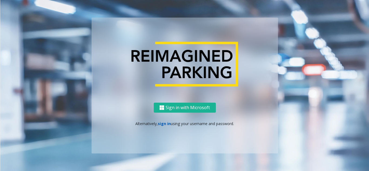
click at [162, 122] on link "sign in" at bounding box center [164, 123] width 13 height 5
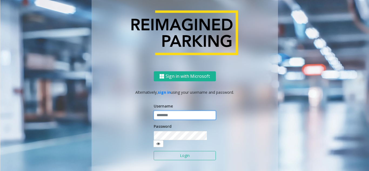
click at [165, 120] on input "text" at bounding box center [185, 115] width 62 height 9
type input "*******"
click at [171, 151] on button "Login" at bounding box center [185, 155] width 62 height 9
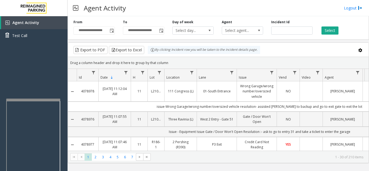
click at [31, 99] on div at bounding box center [33, 100] width 54 height 2
drag, startPoint x: 31, startPoint y: 71, endPoint x: 26, endPoint y: 73, distance: 5.0
click at [26, 73] on div "Agent Activity Test Call" at bounding box center [34, 101] width 68 height 171
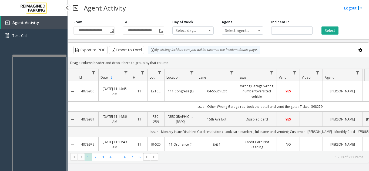
click at [34, 51] on app-root "**********" at bounding box center [184, 85] width 369 height 171
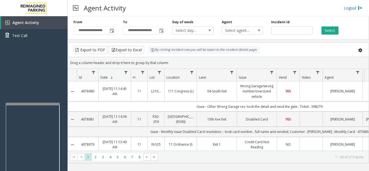
click at [32, 104] on div at bounding box center [33, 104] width 54 height 2
drag, startPoint x: 201, startPoint y: 18, endPoint x: 193, endPoint y: 15, distance: 9.1
click at [193, 15] on div "Agent Activity Logout" at bounding box center [219, 8] width 302 height 16
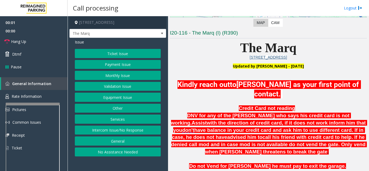
scroll to position [135, 0]
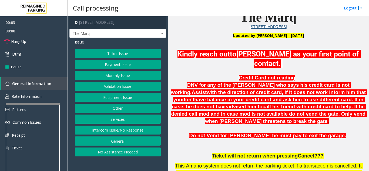
click at [122, 135] on button "Intercom Issue/No Response" at bounding box center [118, 130] width 86 height 9
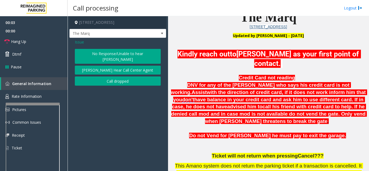
click at [118, 56] on button "No Response/Unable to hear [PERSON_NAME]" at bounding box center [118, 56] width 86 height 15
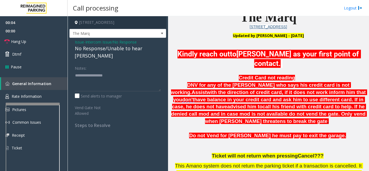
click at [113, 54] on div "No Response/Unable to hear [PERSON_NAME]" at bounding box center [118, 52] width 86 height 15
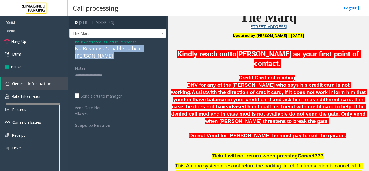
click at [113, 54] on div "No Response/Unable to hear [PERSON_NAME]" at bounding box center [118, 52] width 86 height 15
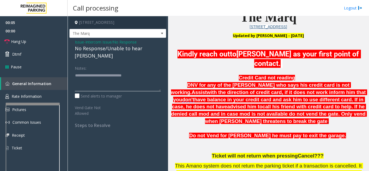
click at [158, 78] on textarea at bounding box center [118, 81] width 86 height 20
type textarea "**********"
click at [209, 85] on span "DNV for any of the [PERSON_NAME] who says his credit card is not working." at bounding box center [261, 88] width 180 height 13
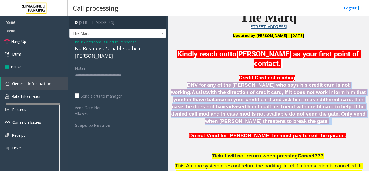
click at [209, 85] on span "DNV for any of the [PERSON_NAME] who says his credit card is not working." at bounding box center [261, 88] width 180 height 13
click at [221, 104] on span "call his friend with credit card to help. If he denied call mod and in case mod…" at bounding box center [269, 114] width 196 height 20
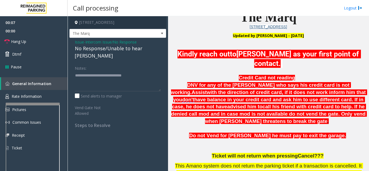
click at [241, 163] on span "This Amano system does not return the parking ticket if a transaction is cancel…" at bounding box center [269, 169] width 188 height 13
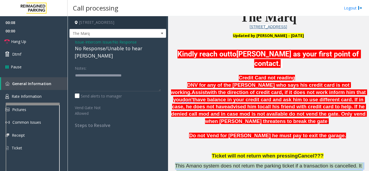
click at [241, 163] on span "This Amano system does not return the parking ticket if a transaction is cancel…" at bounding box center [269, 169] width 188 height 13
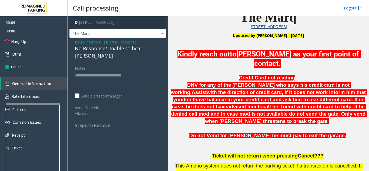
click at [237, 153] on span "Ticket will not return when pressing" at bounding box center [255, 156] width 86 height 6
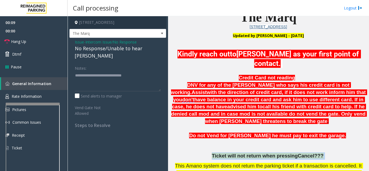
click at [237, 153] on span "Ticket will not return when pressing" at bounding box center [255, 156] width 86 height 6
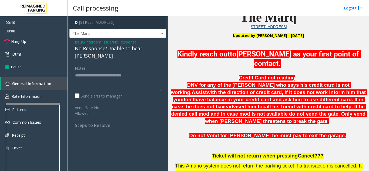
click at [243, 133] on span "Do not Vend for [PERSON_NAME] he must pay to exit the garage." at bounding box center [267, 136] width 157 height 6
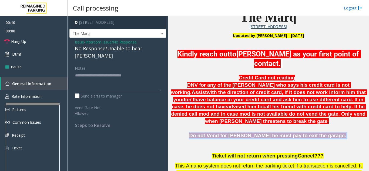
click at [243, 133] on span "Do not Vend for [PERSON_NAME] he must pay to exit the garage." at bounding box center [267, 136] width 157 height 6
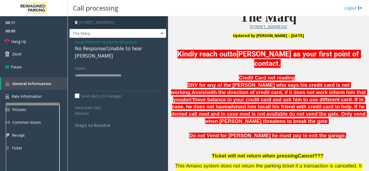
click at [244, 113] on span "call his friend with credit card to help. If he denied call mod and in case mod…" at bounding box center [269, 114] width 196 height 20
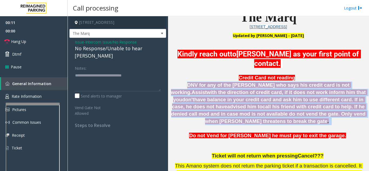
click at [244, 113] on span "call his friend with credit card to help. If he denied call mod and in case mod…" at bounding box center [269, 114] width 196 height 20
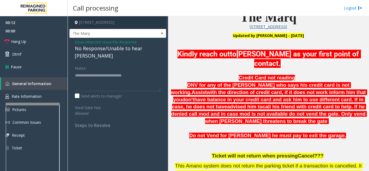
click at [253, 61] on span "[PERSON_NAME] as your first point of contact." at bounding box center [298, 59] width 125 height 18
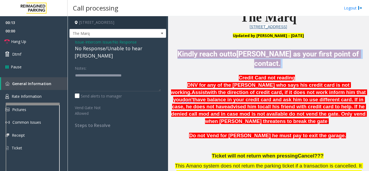
click at [253, 61] on span "[PERSON_NAME] as your first point of contact." at bounding box center [298, 59] width 125 height 18
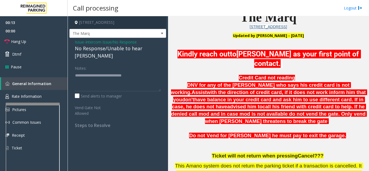
click at [249, 93] on span "with the direction of credit card, if it does not work inform him that you" at bounding box center [270, 95] width 194 height 13
click at [31, 39] on link "Hang Up" at bounding box center [34, 41] width 68 height 13
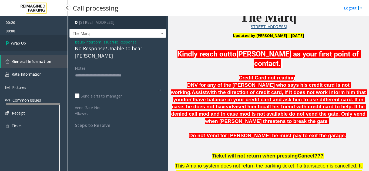
click at [40, 42] on link "Wrap Up" at bounding box center [34, 43] width 68 height 16
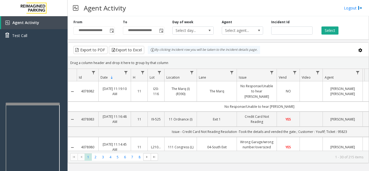
drag, startPoint x: 237, startPoint y: 9, endPoint x: 224, endPoint y: 6, distance: 13.4
click at [224, 6] on div "Agent Activity Logout" at bounding box center [219, 8] width 302 height 16
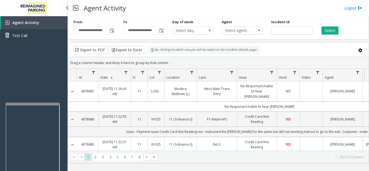
click at [33, 73] on div "Agent Activity Test Call" at bounding box center [34, 101] width 68 height 171
drag, startPoint x: 33, startPoint y: 73, endPoint x: 29, endPoint y: 68, distance: 6.3
drag, startPoint x: 29, startPoint y: 68, endPoint x: 16, endPoint y: 76, distance: 15.1
click at [16, 76] on div "Agent Activity Test Call" at bounding box center [34, 101] width 68 height 171
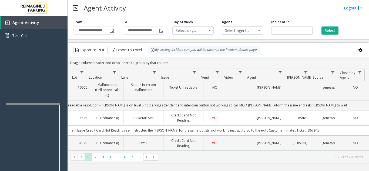
scroll to position [0, 78]
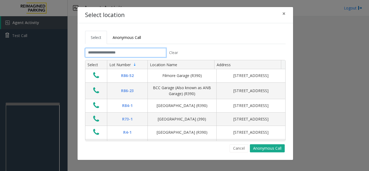
click at [148, 53] on input "text" at bounding box center [125, 52] width 81 height 9
drag, startPoint x: 147, startPoint y: 54, endPoint x: 133, endPoint y: 53, distance: 14.6
click at [133, 53] on input "text" at bounding box center [125, 52] width 81 height 9
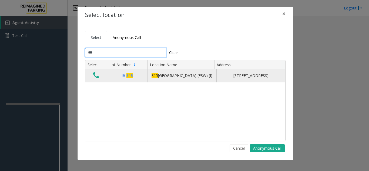
type input "***"
click at [94, 77] on icon "Data table" at bounding box center [96, 76] width 6 height 8
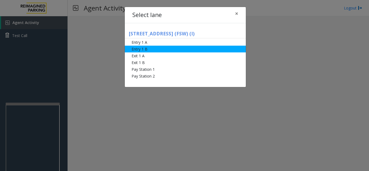
click at [149, 45] on li "Entry 1 A" at bounding box center [185, 42] width 121 height 7
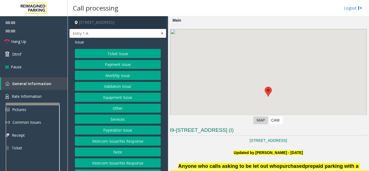
drag, startPoint x: 190, startPoint y: 143, endPoint x: 161, endPoint y: 152, distance: 30.8
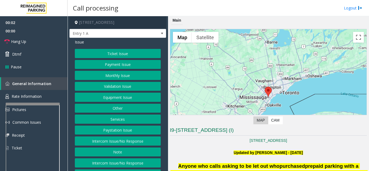
scroll to position [81, 0]
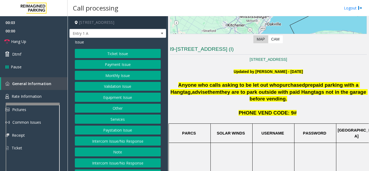
click at [210, 88] on span "Anyone who calls asking to be let out who" at bounding box center [228, 85] width 101 height 6
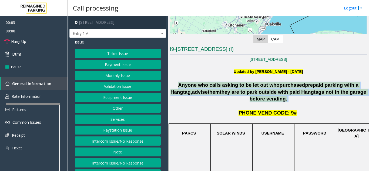
click at [210, 88] on span "Anyone who calls asking to be let out who" at bounding box center [228, 85] width 101 height 6
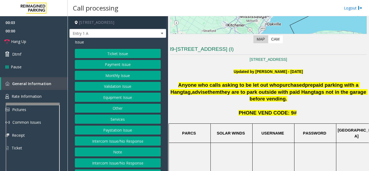
click at [199, 109] on p "PHONE VEND CODE: 9#" at bounding box center [268, 112] width 197 height 7
click at [33, 42] on link "Hang Up" at bounding box center [34, 41] width 68 height 13
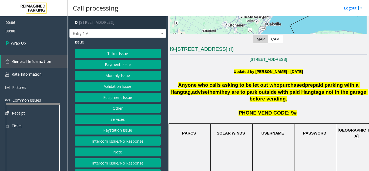
click at [98, 97] on button "Equipment Issue" at bounding box center [118, 97] width 86 height 9
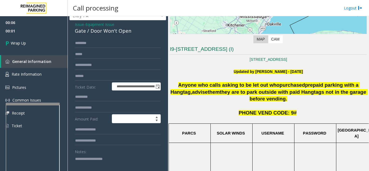
scroll to position [27, 0]
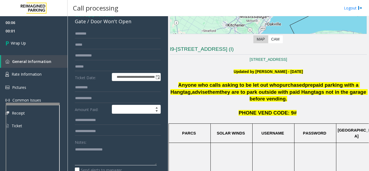
drag, startPoint x: 100, startPoint y: 153, endPoint x: 102, endPoint y: 146, distance: 6.7
click at [101, 151] on textarea at bounding box center [116, 155] width 82 height 20
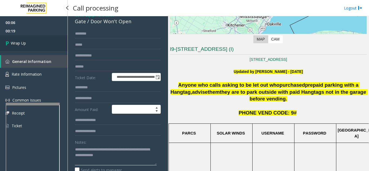
type textarea "**********"
click at [28, 43] on link "Wrap Up" at bounding box center [34, 43] width 68 height 16
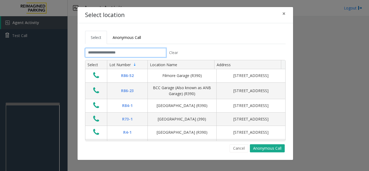
click at [113, 54] on input "text" at bounding box center [125, 52] width 81 height 9
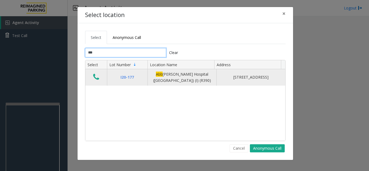
type input "***"
click at [95, 73] on icon "Data table" at bounding box center [96, 77] width 6 height 8
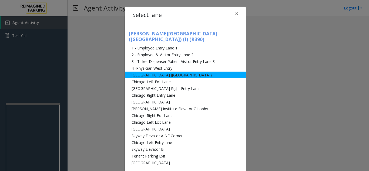
click at [180, 72] on li "[GEOGRAPHIC_DATA] ([GEOGRAPHIC_DATA])" at bounding box center [185, 75] width 121 height 7
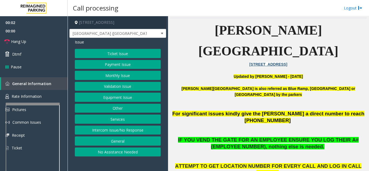
scroll to position [108, 0]
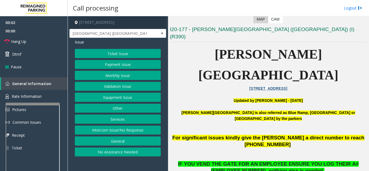
drag, startPoint x: 200, startPoint y: 115, endPoint x: 194, endPoint y: 122, distance: 9.7
click at [194, 161] on span "IF YOU VEND THE GATE FOR AN EMPLOYEE ENSURE YOU LOG THEIR A# (EMPLOYEE NUMBER),…" at bounding box center [268, 167] width 181 height 12
click at [126, 99] on button "Equipment Issue" at bounding box center [118, 97] width 86 height 9
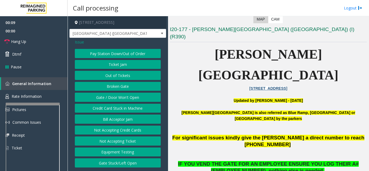
click at [123, 94] on button "Gate / Door Won't Open" at bounding box center [118, 97] width 86 height 9
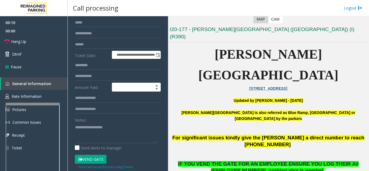
scroll to position [81, 0]
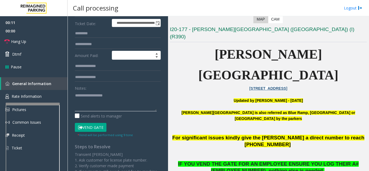
click at [103, 103] on textarea at bounding box center [116, 101] width 82 height 20
click at [96, 125] on button "Vend Gate" at bounding box center [91, 127] width 32 height 9
click at [109, 105] on textarea at bounding box center [116, 101] width 82 height 20
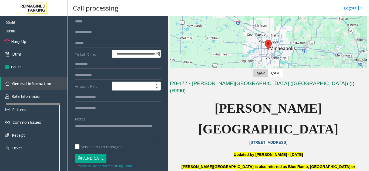
scroll to position [27, 0]
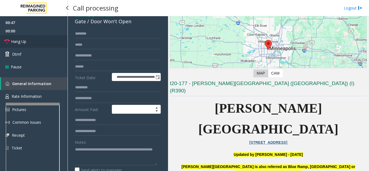
click at [39, 40] on link "Hang Up" at bounding box center [34, 41] width 68 height 13
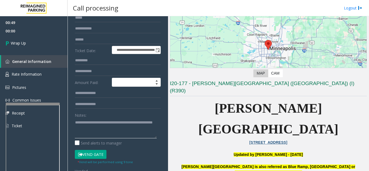
click at [112, 134] on textarea at bounding box center [116, 128] width 82 height 20
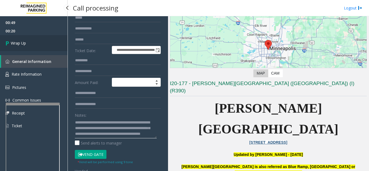
type textarea "**********"
click at [39, 46] on link "Wrap Up" at bounding box center [34, 43] width 68 height 16
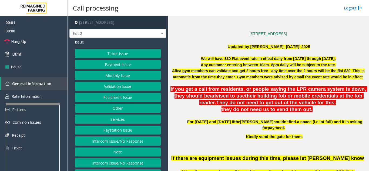
scroll to position [135, 0]
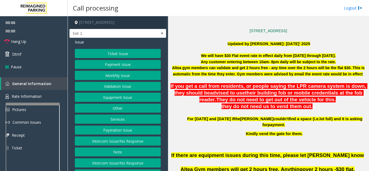
drag, startPoint x: 216, startPoint y: 136, endPoint x: 209, endPoint y: 136, distance: 7.0
click at [209, 140] on p at bounding box center [268, 143] width 197 height 6
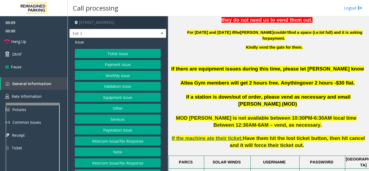
scroll to position [162, 0]
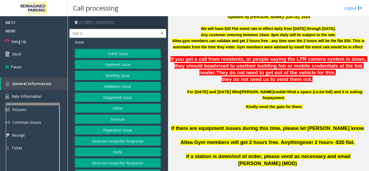
click at [223, 127] on p "If there are equipment issues during this time, please let [PERSON_NAME] know A…" at bounding box center [268, 139] width 197 height 28
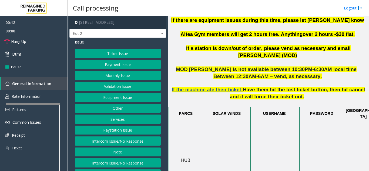
scroll to position [351, 0]
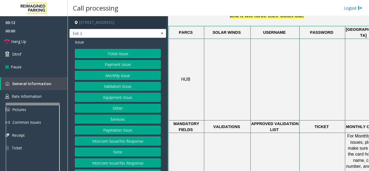
drag, startPoint x: 221, startPoint y: 125, endPoint x: 213, endPoint y: 125, distance: 7.8
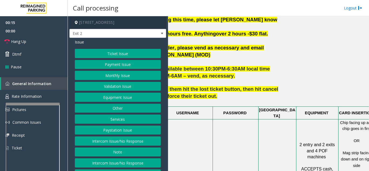
scroll to position [270, 87]
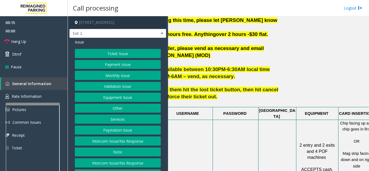
click at [125, 66] on button "Payment Issue" at bounding box center [118, 64] width 86 height 9
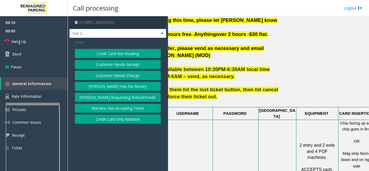
click at [129, 52] on button "Credit Card Not Reading" at bounding box center [118, 53] width 86 height 9
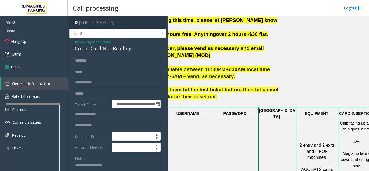
paste textarea "**********"
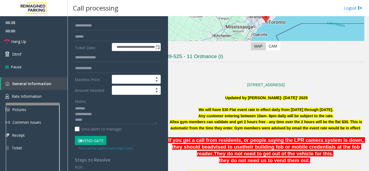
scroll to position [81, 0]
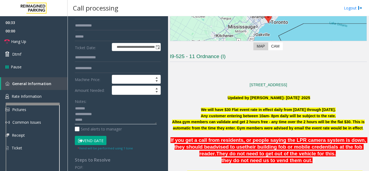
click at [120, 123] on textarea at bounding box center [116, 114] width 82 height 20
click at [214, 124] on font "Altea gym members can validate and get 2 hours free - any time over the 2 hours…" at bounding box center [268, 125] width 193 height 10
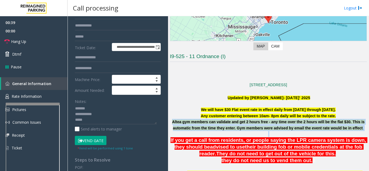
click at [214, 124] on font "Altea gym members can validate and get 2 hours free - any time over the 2 hours…" at bounding box center [268, 125] width 193 height 10
click at [219, 136] on p at bounding box center [268, 134] width 197 height 6
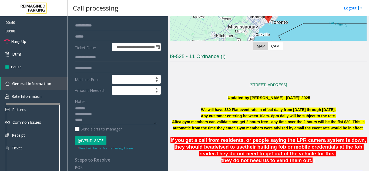
click at [216, 117] on font "Any customer entering between 10am- 8pm daily will be subject to the rate." at bounding box center [268, 116] width 135 height 4
click at [216, 114] on font "Any customer entering between 10am- 8pm daily will be subject to the rate." at bounding box center [268, 116] width 135 height 4
click at [215, 111] on font "We will have $30 Flat event rate in effect daily from [DATE] through [DATE]." at bounding box center [268, 110] width 135 height 4
drag, startPoint x: 213, startPoint y: 151, endPoint x: 202, endPoint y: 149, distance: 10.9
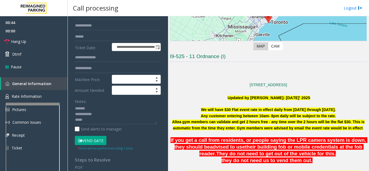
drag, startPoint x: 202, startPoint y: 149, endPoint x: 195, endPoint y: 150, distance: 7.9
click at [210, 150] on span "advised to use" at bounding box center [227, 147] width 35 height 6
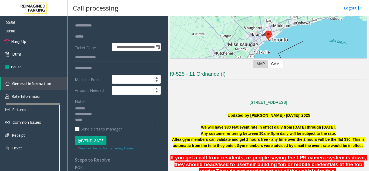
scroll to position [54, 0]
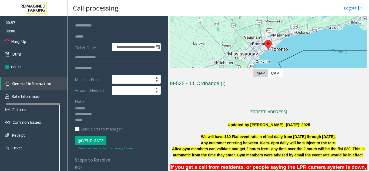
click at [97, 122] on textarea at bounding box center [116, 114] width 82 height 20
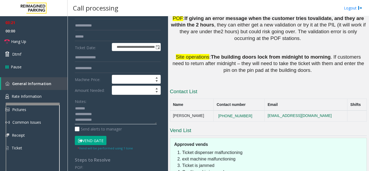
scroll to position [872, 0]
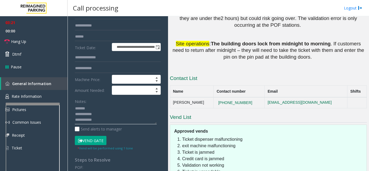
type textarea "**********"
drag, startPoint x: 240, startPoint y: 56, endPoint x: 192, endPoint y: 56, distance: 48.4
click at [192, 97] on tr "[PERSON_NAME] [PHONE_NUMBER] [EMAIL_ADDRESS][DOMAIN_NAME]" at bounding box center [268, 102] width 197 height 11
copy tr "[PHONE_NUMBER]"
click at [114, 121] on textarea at bounding box center [116, 114] width 82 height 20
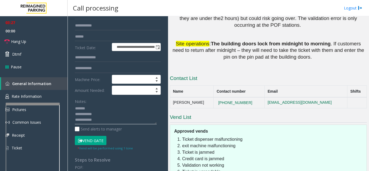
click at [114, 114] on textarea at bounding box center [116, 114] width 82 height 20
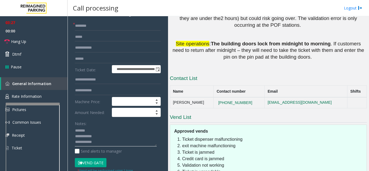
scroll to position [0, 0]
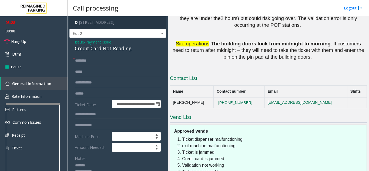
click at [80, 45] on div "Credit Card Not Reading" at bounding box center [118, 48] width 86 height 7
drag, startPoint x: 81, startPoint y: 41, endPoint x: 84, endPoint y: 45, distance: 5.2
click at [81, 41] on span "Issue" at bounding box center [79, 42] width 9 height 6
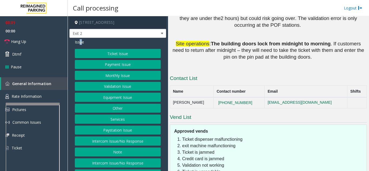
click at [118, 97] on button "Equipment Issue" at bounding box center [118, 97] width 86 height 9
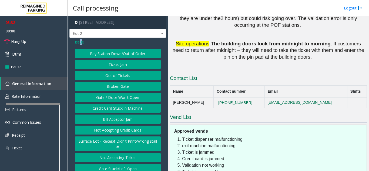
click at [114, 100] on button "Gate / Door Won't Open" at bounding box center [118, 97] width 86 height 9
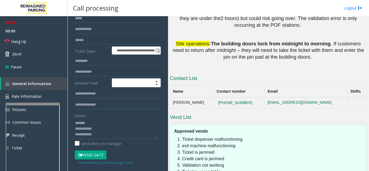
scroll to position [54, 0]
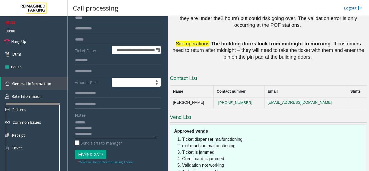
click at [103, 124] on textarea at bounding box center [116, 128] width 82 height 20
drag, startPoint x: 99, startPoint y: 119, endPoint x: 99, endPoint y: 122, distance: 2.7
click at [109, 134] on textarea at bounding box center [116, 128] width 82 height 20
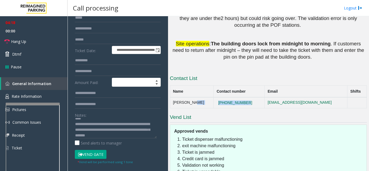
copy tr "[PHONE_NUMBER]"
drag, startPoint x: 242, startPoint y: 55, endPoint x: 142, endPoint y: 1, distance: 113.7
click at [197, 97] on tr "[PERSON_NAME] [PHONE_NUMBER] [EMAIL_ADDRESS][DOMAIN_NAME]" at bounding box center [268, 102] width 197 height 11
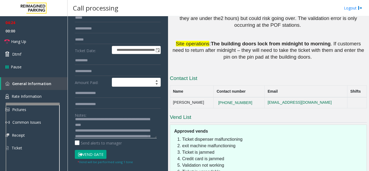
scroll to position [0, 0]
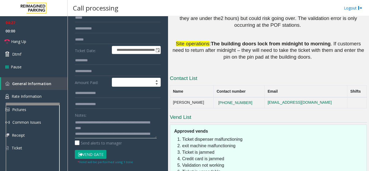
drag, startPoint x: 92, startPoint y: 130, endPoint x: 89, endPoint y: 128, distance: 3.5
click at [89, 128] on textarea at bounding box center [116, 128] width 82 height 20
click at [106, 132] on textarea at bounding box center [116, 128] width 82 height 20
click at [143, 126] on textarea at bounding box center [116, 128] width 82 height 20
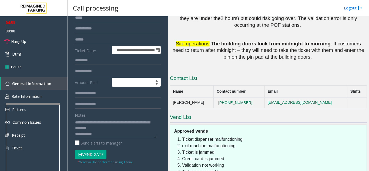
drag, startPoint x: 161, startPoint y: 11, endPoint x: 146, endPoint y: 11, distance: 15.7
click at [146, 11] on div "Call processing Logout" at bounding box center [219, 8] width 302 height 16
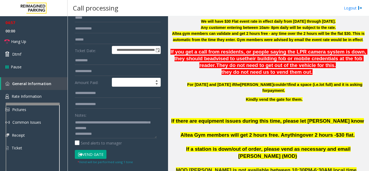
scroll to position [196, 0]
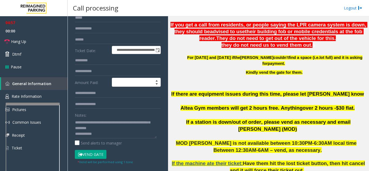
drag, startPoint x: 237, startPoint y: 101, endPoint x: 233, endPoint y: 103, distance: 4.9
drag, startPoint x: 233, startPoint y: 103, endPoint x: 221, endPoint y: 113, distance: 15.8
click at [221, 113] on p "If there are equipment issues during this time, please let [PERSON_NAME] know A…" at bounding box center [268, 105] width 197 height 28
click at [127, 133] on textarea at bounding box center [116, 128] width 82 height 20
click at [244, 125] on span "If a station is down/out of order, please vend as necessary and email [PERSON_N…" at bounding box center [268, 125] width 165 height 13
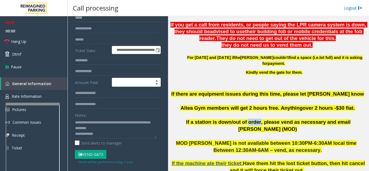
click at [244, 125] on span "If a station is down/out of order, please vend as necessary and email [PERSON_N…" at bounding box center [268, 125] width 165 height 13
click at [52, 41] on link "Hang Up" at bounding box center [34, 41] width 68 height 13
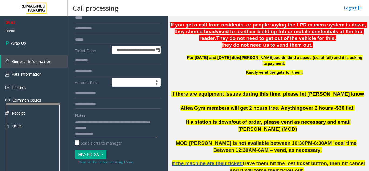
click at [143, 130] on textarea at bounding box center [116, 128] width 82 height 20
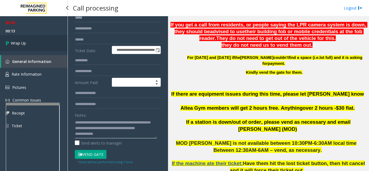
type textarea "**********"
click at [49, 44] on link "Wrap Up" at bounding box center [34, 43] width 68 height 16
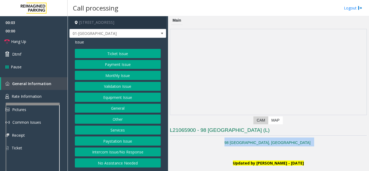
drag, startPoint x: 214, startPoint y: 143, endPoint x: 209, endPoint y: 148, distance: 6.5
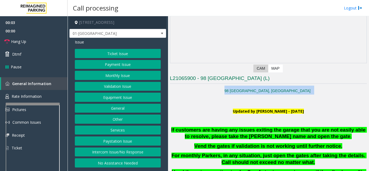
scroll to position [108, 0]
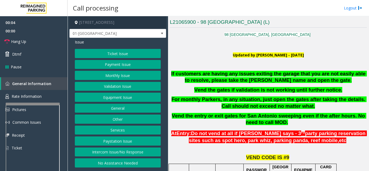
click at [237, 147] on p at bounding box center [268, 148] width 197 height 7
drag, startPoint x: 134, startPoint y: 151, endPoint x: 131, endPoint y: 97, distance: 54.1
click at [135, 146] on div "Ticket Issue Payment Issue Monthly Issue Validation Issue Equipment Issue Gener…" at bounding box center [118, 108] width 86 height 119
click at [123, 55] on button "Ticket Issue" at bounding box center [118, 53] width 86 height 9
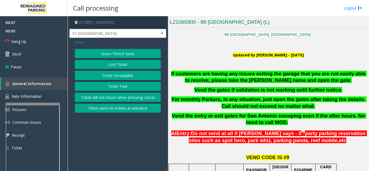
click at [78, 41] on span "Issue" at bounding box center [79, 42] width 9 height 6
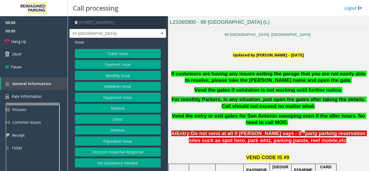
click at [106, 152] on button "Intercom Issue/No Response" at bounding box center [118, 152] width 86 height 9
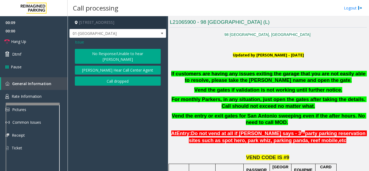
click at [132, 54] on button "No Response/Unable to hear [PERSON_NAME]" at bounding box center [118, 56] width 86 height 15
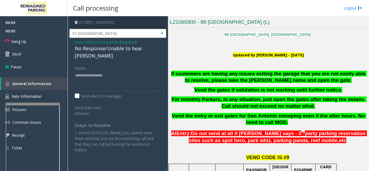
click at [138, 53] on div "Issue - Intercom Issue/No Response No Response/Unable to hear [PERSON_NAME] Not…" at bounding box center [117, 98] width 97 height 120
click at [141, 49] on div "No Response/Unable to hear [PERSON_NAME]" at bounding box center [118, 52] width 86 height 15
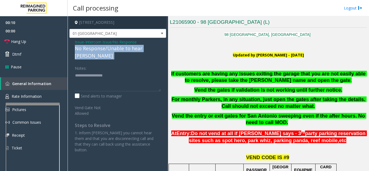
click at [141, 49] on div "No Response/Unable to hear [PERSON_NAME]" at bounding box center [118, 52] width 86 height 15
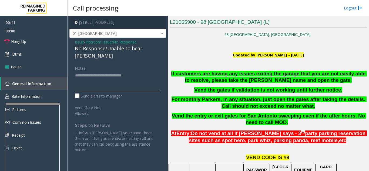
click at [157, 71] on textarea at bounding box center [118, 81] width 86 height 20
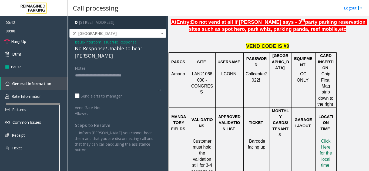
scroll to position [243, 0]
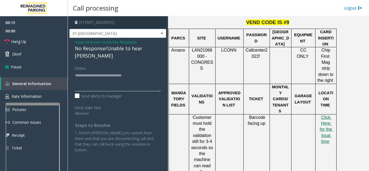
type textarea "**********"
click at [225, 91] on span "APPROVED VALIDATION LIST" at bounding box center [229, 99] width 23 height 16
click at [214, 114] on td "Customer must hold the validation still for 3-4 seconds so the machine can read…" at bounding box center [202, 144] width 26 height 61
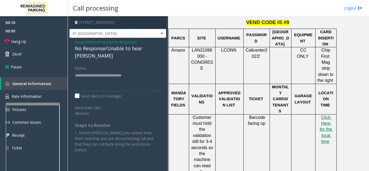
click at [233, 91] on span "APPROVED VALIDATION LIST" at bounding box center [229, 99] width 23 height 16
click at [230, 91] on span "APPROVED VALIDATION LIST" at bounding box center [229, 99] width 23 height 16
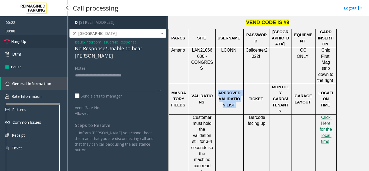
click at [47, 36] on link "Hang Up" at bounding box center [34, 41] width 68 height 13
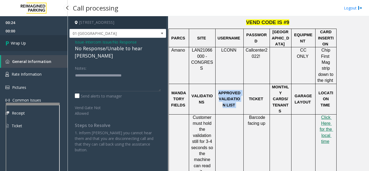
click at [41, 46] on link "Wrap Up" at bounding box center [34, 43] width 68 height 16
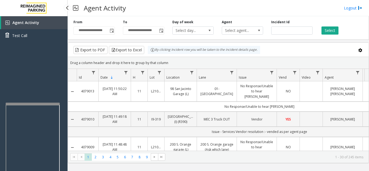
drag, startPoint x: 46, startPoint y: 71, endPoint x: 34, endPoint y: 81, distance: 16.9
click at [34, 81] on div "Agent Activity Test Call" at bounding box center [34, 101] width 68 height 171
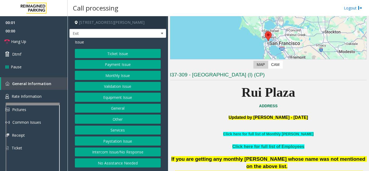
scroll to position [108, 0]
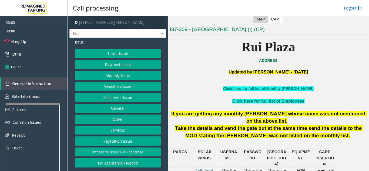
drag, startPoint x: 147, startPoint y: 153, endPoint x: 147, endPoint y: 141, distance: 12.4
click at [147, 153] on button "Intercom Issue/No Response" at bounding box center [118, 152] width 86 height 9
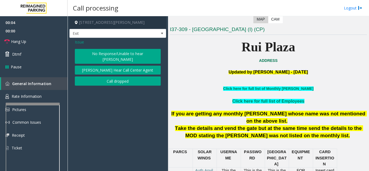
click at [123, 54] on button "No Response/Unable to hear [PERSON_NAME]" at bounding box center [118, 56] width 86 height 15
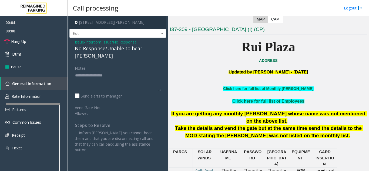
click at [111, 50] on div "No Response/Unable to hear [PERSON_NAME]" at bounding box center [118, 52] width 86 height 15
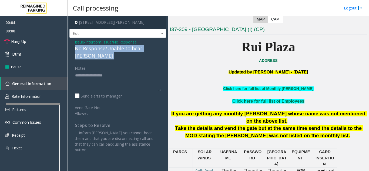
click at [111, 50] on div "No Response/Unable to hear [PERSON_NAME]" at bounding box center [118, 52] width 86 height 15
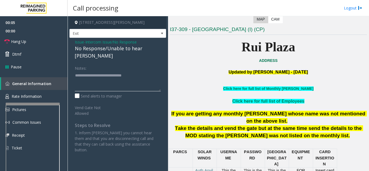
click at [153, 71] on textarea at bounding box center [118, 81] width 86 height 20
type textarea "**********"
click at [220, 125] on p "Take the details and vend the gate but at the same time send the details to the…" at bounding box center [268, 132] width 197 height 14
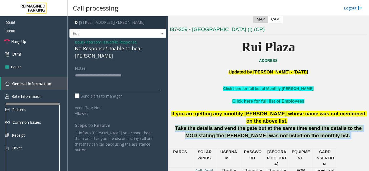
click at [220, 125] on p "Take the details and vend the gate but at the same time send the details to the…" at bounding box center [268, 132] width 197 height 14
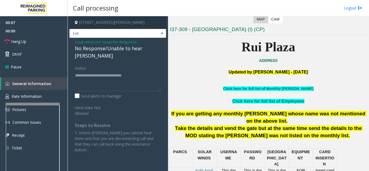
click at [225, 111] on span "If you are getting any monthly [PERSON_NAME] whose name was not mentioned on th…" at bounding box center [269, 117] width 196 height 13
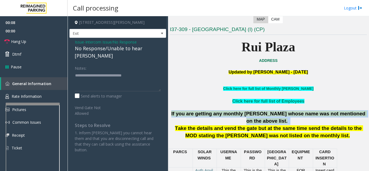
click at [225, 111] on span "If you are getting any monthly [PERSON_NAME] whose name was not mentioned on th…" at bounding box center [269, 117] width 196 height 13
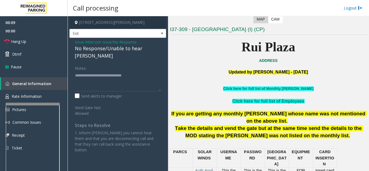
click at [225, 129] on span "Take the details and vend the gate but at the same time send the details to the…" at bounding box center [269, 131] width 188 height 13
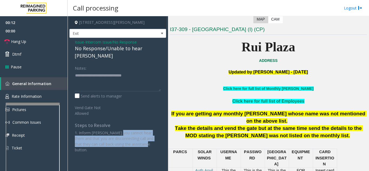
drag, startPoint x: 118, startPoint y: 126, endPoint x: 129, endPoint y: 145, distance: 21.9
click at [129, 143] on div "Issue - Intercom Issue/No Response No Response/Unable to hear [PERSON_NAME] Not…" at bounding box center [117, 98] width 97 height 120
click at [129, 145] on div "Issue - Intercom Issue/No Response No Response/Unable to hear [PERSON_NAME] Not…" at bounding box center [117, 98] width 97 height 120
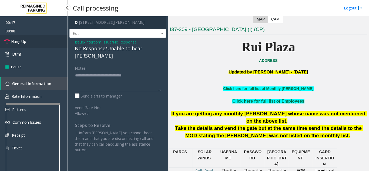
click at [43, 38] on link "Hang Up" at bounding box center [34, 41] width 68 height 13
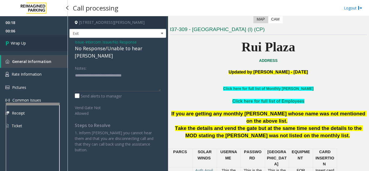
click at [28, 43] on link "Wrap Up" at bounding box center [34, 43] width 68 height 16
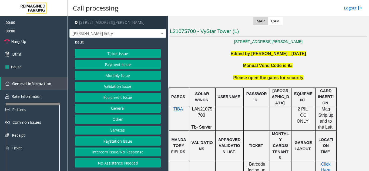
scroll to position [135, 0]
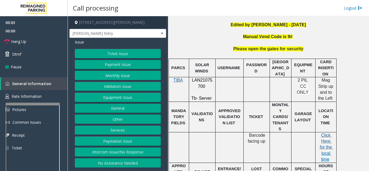
click at [119, 155] on button "Intercom Issue/No Response" at bounding box center [118, 152] width 86 height 9
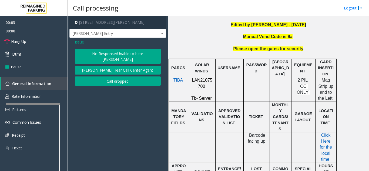
click at [95, 54] on button "No Response/Unable to hear [PERSON_NAME]" at bounding box center [118, 56] width 86 height 15
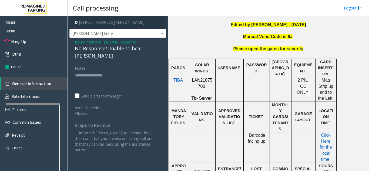
click at [95, 51] on div "No Response/Unable to hear [PERSON_NAME]" at bounding box center [118, 52] width 86 height 15
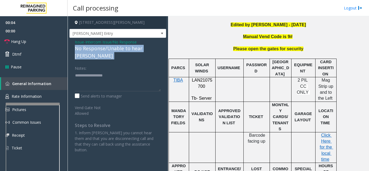
click at [95, 51] on div "No Response/Unable to hear [PERSON_NAME]" at bounding box center [118, 52] width 86 height 15
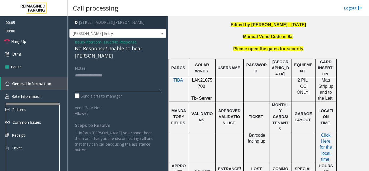
click at [106, 71] on textarea at bounding box center [118, 81] width 86 height 20
drag, startPoint x: 106, startPoint y: 68, endPoint x: 102, endPoint y: 69, distance: 3.9
drag, startPoint x: 102, startPoint y: 69, endPoint x: 99, endPoint y: 70, distance: 2.8
click at [99, 71] on textarea at bounding box center [118, 81] width 86 height 20
drag, startPoint x: 94, startPoint y: 66, endPoint x: 90, endPoint y: 67, distance: 4.8
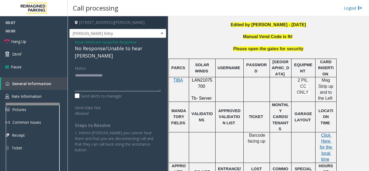
drag, startPoint x: 90, startPoint y: 67, endPoint x: 87, endPoint y: 69, distance: 3.3
click at [87, 71] on textarea at bounding box center [118, 81] width 86 height 20
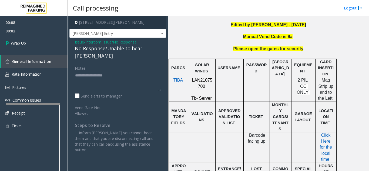
click at [101, 42] on span "Intercom Issue/No Response" at bounding box center [110, 42] width 51 height 6
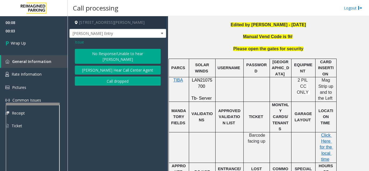
click at [106, 76] on button "Call dropped" at bounding box center [118, 80] width 86 height 9
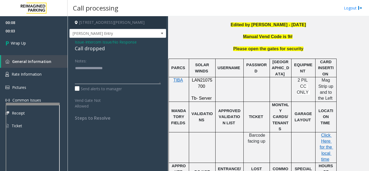
click at [94, 73] on textarea at bounding box center [118, 74] width 86 height 20
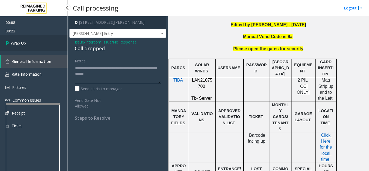
type textarea "**********"
click at [43, 41] on link "Wrap Up" at bounding box center [34, 43] width 68 height 16
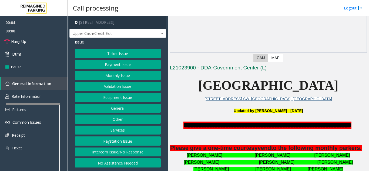
scroll to position [135, 0]
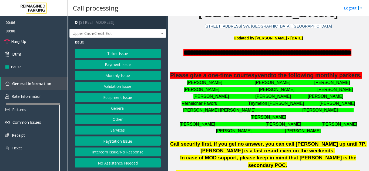
click at [247, 79] on p "Please give a one-time courtesy vend to the following monthly parkers." at bounding box center [268, 75] width 197 height 7
click at [245, 73] on span "Please give a one-time courtesy" at bounding box center [214, 75] width 88 height 6
click at [247, 51] on span "**********" at bounding box center [267, 52] width 168 height 7
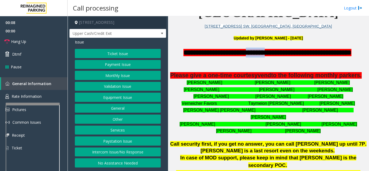
click at [247, 51] on span "**********" at bounding box center [267, 52] width 168 height 7
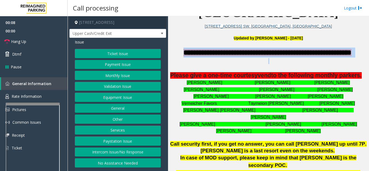
click at [247, 51] on span "**********" at bounding box center [267, 52] width 168 height 7
click at [245, 62] on p at bounding box center [268, 61] width 197 height 6
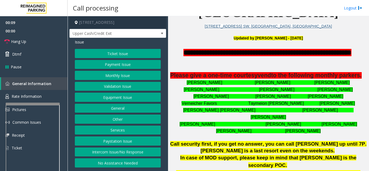
click at [249, 77] on span "Please give a one-time courtesy" at bounding box center [214, 75] width 88 height 6
click at [249, 76] on span "Please give a one-time courtesy" at bounding box center [214, 75] width 88 height 6
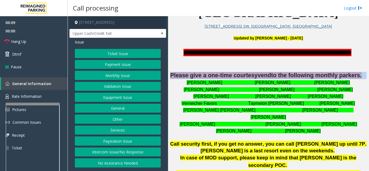
click at [249, 76] on span "Please give a one-time courtesy" at bounding box center [214, 75] width 88 height 6
drag, startPoint x: 251, startPoint y: 83, endPoint x: 248, endPoint y: 85, distance: 3.3
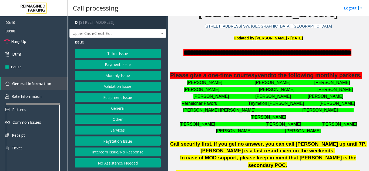
drag, startPoint x: 248, startPoint y: 85, endPoint x: 244, endPoint y: 87, distance: 4.8
click at [244, 86] on p "[PERSON_NAME] [PERSON_NAME] [PERSON_NAME]" at bounding box center [268, 82] width 197 height 7
click at [264, 144] on span "Call security first, if you get no answer, you can call [PERSON_NAME] up until …" at bounding box center [268, 147] width 196 height 12
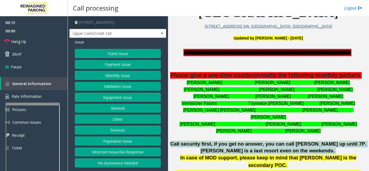
click at [264, 144] on span "Call security first, if you get no answer, you can call [PERSON_NAME] up until …" at bounding box center [268, 147] width 196 height 12
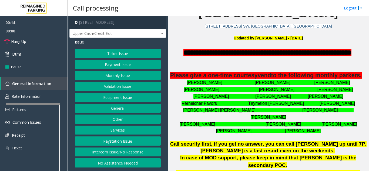
click at [254, 156] on b "In case of MOD support, please keep in mind that [PERSON_NAME] is the secondary…" at bounding box center [268, 161] width 176 height 13
click at [253, 159] on b "In case of MOD support, please keep in mind that [PERSON_NAME] is the secondary…" at bounding box center [268, 161] width 176 height 13
click at [250, 159] on b "In case of MOD support, please keep in mind that [PERSON_NAME] is the secondary…" at bounding box center [268, 161] width 176 height 13
click at [221, 147] on span "Call security first, if you get no answer, you can call [PERSON_NAME] up until …" at bounding box center [268, 147] width 196 height 12
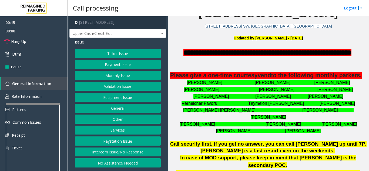
click at [221, 150] on p "Call security first, if you get no answer, you can call [PERSON_NAME] up until …" at bounding box center [268, 148] width 197 height 14
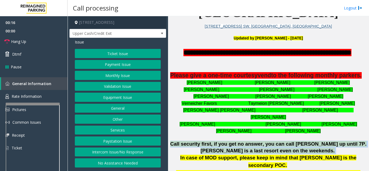
click at [221, 150] on p "Call security first, if you get no answer, you can call [PERSON_NAME] up until …" at bounding box center [268, 148] width 197 height 14
drag, startPoint x: 220, startPoint y: 151, endPoint x: 217, endPoint y: 152, distance: 3.6
click at [217, 152] on p "Call security first, if you get no answer, you can call [PERSON_NAME] up until …" at bounding box center [268, 148] width 197 height 14
click at [114, 50] on button "Ticket Issue" at bounding box center [118, 53] width 86 height 9
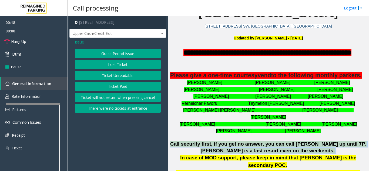
click at [115, 51] on button "Grace Period Issue" at bounding box center [118, 53] width 86 height 9
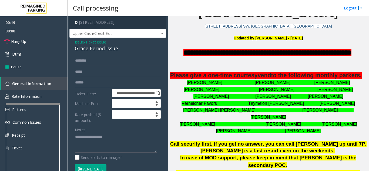
click at [93, 41] on span "Ticket Issue" at bounding box center [95, 42] width 21 height 6
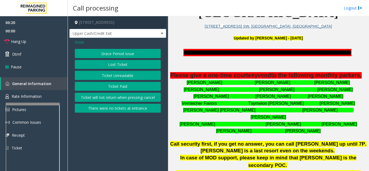
click at [125, 83] on button "Ticket Paid" at bounding box center [118, 86] width 86 height 9
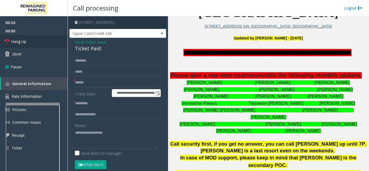
drag, startPoint x: 121, startPoint y: 145, endPoint x: 50, endPoint y: 41, distance: 126.8
click at [50, 41] on link "Hang Up" at bounding box center [34, 41] width 68 height 13
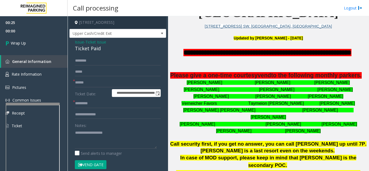
click at [111, 125] on div "Notes:" at bounding box center [118, 135] width 86 height 28
paste textarea "**********"
drag, startPoint x: 128, startPoint y: 134, endPoint x: 91, endPoint y: 114, distance: 42.1
click at [124, 131] on textarea at bounding box center [116, 138] width 82 height 20
click at [87, 48] on div "Ticket Paid" at bounding box center [118, 48] width 86 height 7
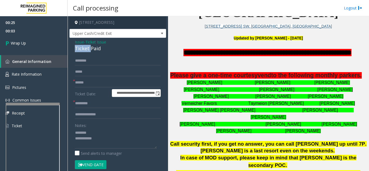
click at [87, 48] on div "Ticket Paid" at bounding box center [118, 48] width 86 height 7
copy div "Ticket Paid"
click at [99, 130] on textarea at bounding box center [116, 138] width 82 height 20
paste textarea "**********"
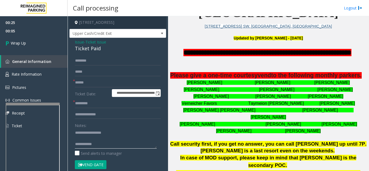
type textarea "**********"
click at [106, 81] on input "text" at bounding box center [118, 82] width 86 height 9
type input "**"
click at [106, 99] on form "**********" at bounding box center [118, 115] width 86 height 119
click at [103, 105] on input "*" at bounding box center [118, 103] width 86 height 9
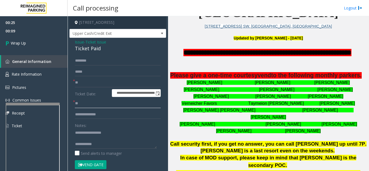
type input "**"
click at [106, 142] on textarea at bounding box center [116, 138] width 82 height 20
drag, startPoint x: 108, startPoint y: 139, endPoint x: 112, endPoint y: 145, distance: 7.2
click at [109, 142] on textarea at bounding box center [116, 138] width 82 height 20
click at [112, 146] on textarea at bounding box center [116, 138] width 82 height 20
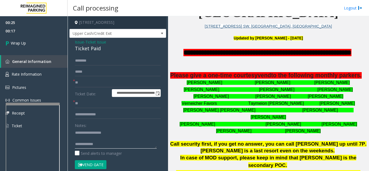
click at [111, 148] on textarea at bounding box center [116, 138] width 82 height 20
paste textarea "**********"
click at [105, 145] on textarea at bounding box center [116, 138] width 82 height 20
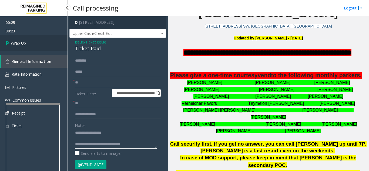
type textarea "**********"
drag, startPoint x: 45, startPoint y: 46, endPoint x: 49, endPoint y: 36, distance: 10.3
click at [45, 46] on link "Wrap Up" at bounding box center [34, 43] width 68 height 16
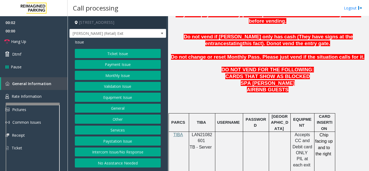
scroll to position [324, 0]
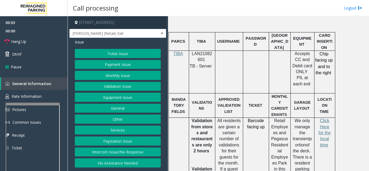
click at [203, 51] on span "LAN21082601" at bounding box center [202, 56] width 21 height 11
click at [92, 52] on button "Ticket Issue" at bounding box center [118, 53] width 86 height 9
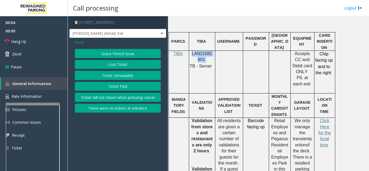
click at [116, 64] on button "Lost Ticket" at bounding box center [118, 64] width 86 height 9
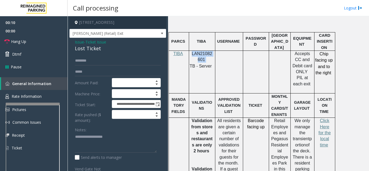
click at [203, 51] on p "LAN21082601" at bounding box center [202, 57] width 22 height 12
drag, startPoint x: 109, startPoint y: 137, endPoint x: 116, endPoint y: 137, distance: 7.3
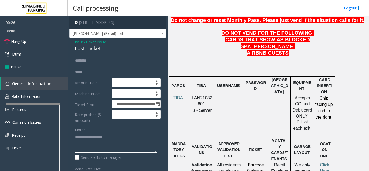
scroll to position [189, 0]
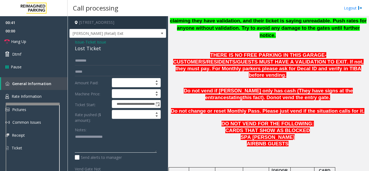
paste textarea "**********"
click at [92, 52] on div "Lost Ticket" at bounding box center [118, 48] width 86 height 7
click at [120, 153] on textarea at bounding box center [116, 143] width 82 height 20
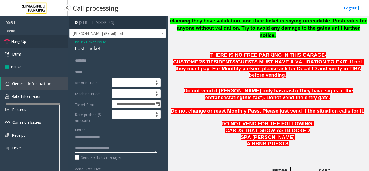
type textarea "**********"
click at [38, 43] on link "Hang Up" at bounding box center [34, 41] width 68 height 13
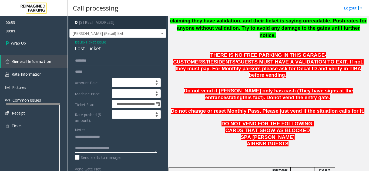
click at [128, 153] on textarea at bounding box center [116, 143] width 82 height 20
click at [34, 45] on link "Wrap Up" at bounding box center [34, 43] width 68 height 16
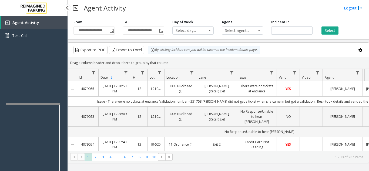
drag, startPoint x: 55, startPoint y: 92, endPoint x: 43, endPoint y: 95, distance: 12.5
drag, startPoint x: 43, startPoint y: 95, endPoint x: 76, endPoint y: 54, distance: 52.8
click at [42, 94] on div "Agent Activity Test Call" at bounding box center [34, 101] width 68 height 171
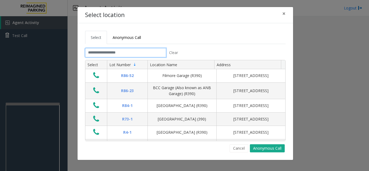
click at [146, 53] on input "text" at bounding box center [125, 52] width 81 height 9
click at [147, 53] on input "text" at bounding box center [125, 52] width 81 height 9
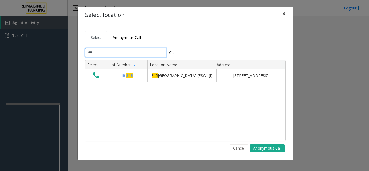
type input "***"
drag, startPoint x: 283, startPoint y: 17, endPoint x: 276, endPoint y: 22, distance: 8.6
click at [283, 17] on button "×" at bounding box center [284, 13] width 11 height 13
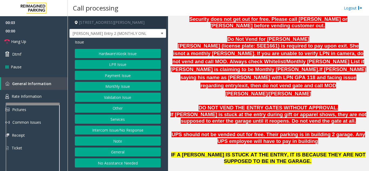
scroll to position [351, 0]
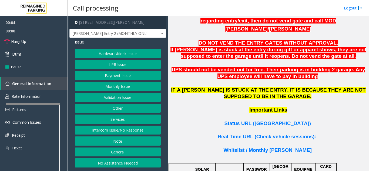
click at [122, 132] on button "Intercom Issue/No Response" at bounding box center [118, 130] width 86 height 9
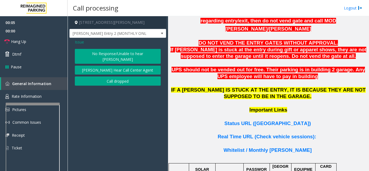
click at [109, 53] on button "No Response/Unable to hear [PERSON_NAME]" at bounding box center [118, 56] width 86 height 15
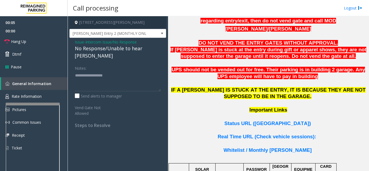
click at [108, 50] on div "No Response/Unable to hear [PERSON_NAME]" at bounding box center [118, 52] width 86 height 15
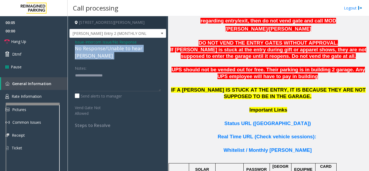
click at [108, 50] on div "No Response/Unable to hear [PERSON_NAME]" at bounding box center [118, 52] width 86 height 15
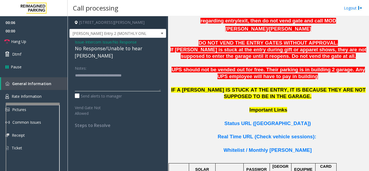
click at [138, 71] on textarea at bounding box center [118, 81] width 86 height 20
type textarea "**********"
drag, startPoint x: 226, startPoint y: 123, endPoint x: 217, endPoint y: 128, distance: 10.6
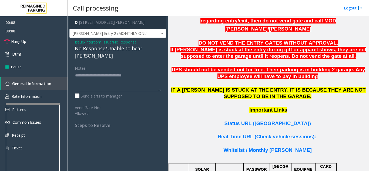
click at [225, 163] on td "USERNAME" at bounding box center [229, 172] width 28 height 18
click at [47, 40] on link "Hang Up" at bounding box center [34, 41] width 68 height 13
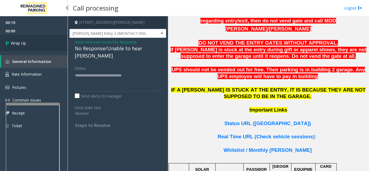
click at [48, 41] on link "Wrap Up" at bounding box center [34, 43] width 68 height 16
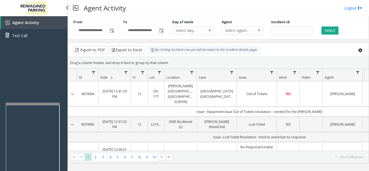
drag, startPoint x: 48, startPoint y: 90, endPoint x: 41, endPoint y: 90, distance: 7.3
drag, startPoint x: 41, startPoint y: 90, endPoint x: 30, endPoint y: 86, distance: 11.4
click at [30, 86] on div "Agent Activity Test Call" at bounding box center [34, 101] width 68 height 171
drag, startPoint x: 34, startPoint y: 63, endPoint x: 27, endPoint y: 65, distance: 6.8
drag, startPoint x: 27, startPoint y: 65, endPoint x: 31, endPoint y: 76, distance: 11.9
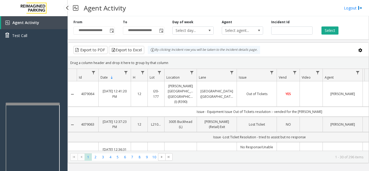
click at [25, 65] on div "Agent Activity Test Call" at bounding box center [34, 101] width 68 height 171
drag, startPoint x: 34, startPoint y: 83, endPoint x: 57, endPoint y: 1, distance: 85.4
click at [29, 76] on div "Agent Activity Test Call" at bounding box center [34, 101] width 68 height 171
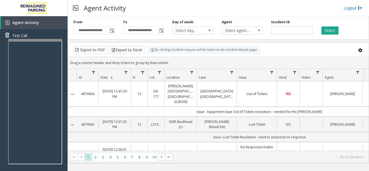
drag, startPoint x: 156, startPoint y: 8, endPoint x: 146, endPoint y: 10, distance: 9.8
click at [151, 9] on div "Agent Activity Logout" at bounding box center [219, 8] width 302 height 16
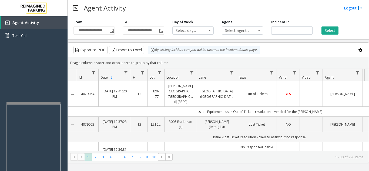
click at [32, 103] on div at bounding box center [33, 103] width 54 height 2
drag, startPoint x: 38, startPoint y: 82, endPoint x: 31, endPoint y: 81, distance: 7.4
click at [31, 81] on div "Agent Activity Test Call" at bounding box center [34, 101] width 68 height 171
drag, startPoint x: 44, startPoint y: 68, endPoint x: 39, endPoint y: 68, distance: 4.4
click at [39, 68] on div "Agent Activity Test Call" at bounding box center [34, 101] width 68 height 171
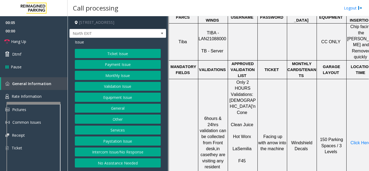
scroll to position [270, 0]
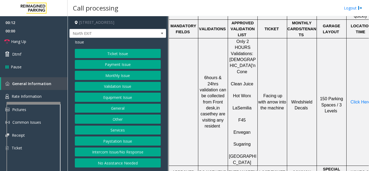
click at [109, 56] on button "Ticket Issue" at bounding box center [118, 53] width 86 height 9
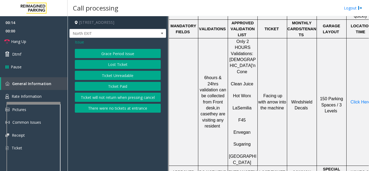
click at [80, 43] on span "Issue" at bounding box center [79, 42] width 9 height 6
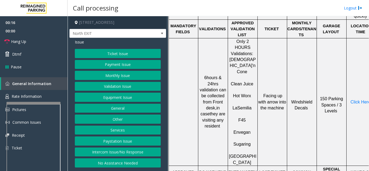
click at [79, 44] on span "Issue" at bounding box center [79, 42] width 9 height 6
click at [118, 86] on button "Validation Issue" at bounding box center [118, 86] width 86 height 9
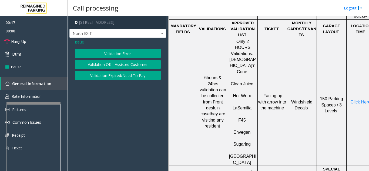
click at [99, 57] on button "Validation Error" at bounding box center [118, 53] width 86 height 9
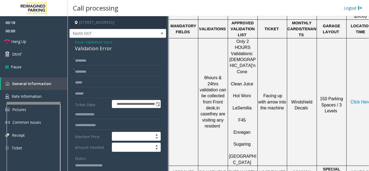
paste textarea "**********"
click at [89, 169] on textarea at bounding box center [116, 171] width 82 height 20
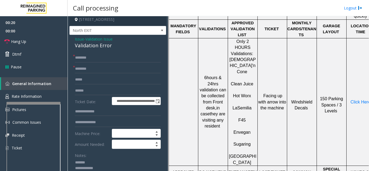
type textarea "**********"
click at [80, 39] on span "Issue" at bounding box center [79, 39] width 9 height 6
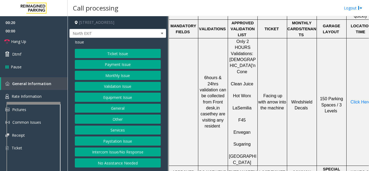
scroll to position [0, 0]
click at [120, 53] on button "Ticket Issue" at bounding box center [118, 53] width 86 height 9
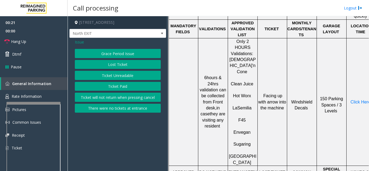
click at [124, 74] on button "Ticket Unreadable" at bounding box center [118, 75] width 86 height 9
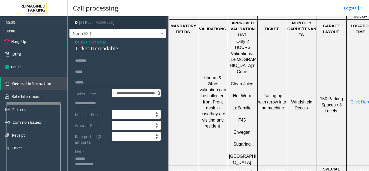
click at [93, 49] on div "Ticket Unreadable" at bounding box center [118, 48] width 86 height 7
copy div "Ticket Unreadable"
paste textarea "**********"
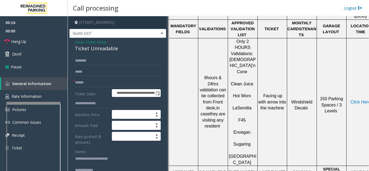
click at [93, 160] on textarea at bounding box center [116, 165] width 82 height 20
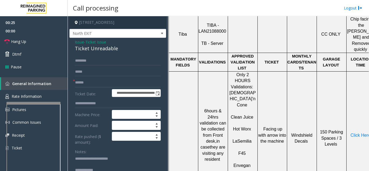
scroll to position [189, 0]
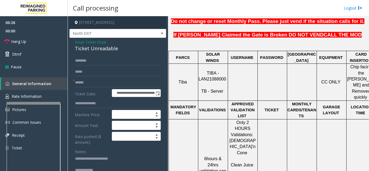
type textarea "**********"
click at [210, 71] on span "TIBA - LAN21088000" at bounding box center [213, 76] width 28 height 11
copy p "LAN21088000"
click at [98, 80] on input "text" at bounding box center [118, 82] width 86 height 9
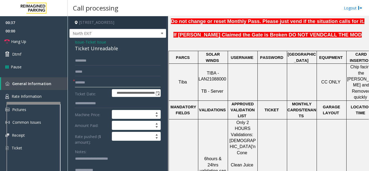
type input "*******"
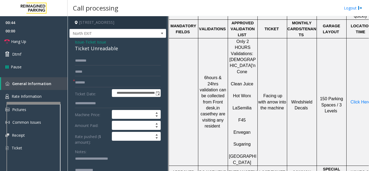
drag, startPoint x: 253, startPoint y: 126, endPoint x: 256, endPoint y: 125, distance: 3.6
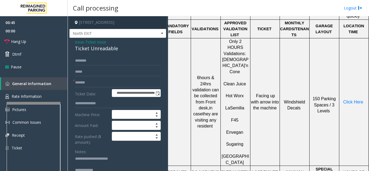
drag, startPoint x: 346, startPoint y: 76, endPoint x: 347, endPoint y: 72, distance: 4.0
click at [346, 76] on td "Click Here" at bounding box center [353, 102] width 29 height 128
click at [347, 100] on span "Click Here" at bounding box center [353, 102] width 20 height 5
click at [34, 93] on link "Rate Information" at bounding box center [34, 96] width 68 height 13
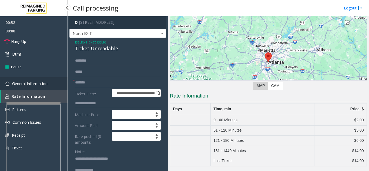
click at [51, 84] on link "General Information" at bounding box center [34, 83] width 68 height 13
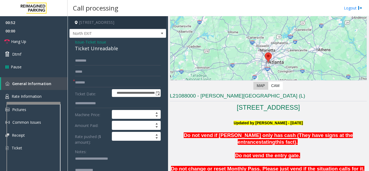
scroll to position [270, 0]
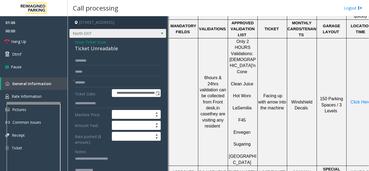
click at [107, 29] on span "North EXIT" at bounding box center [117, 33] width 97 height 9
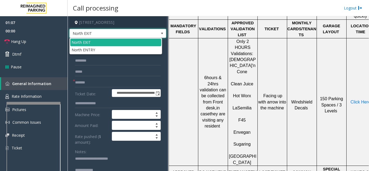
click at [108, 32] on span "North EXIT" at bounding box center [108, 33] width 77 height 9
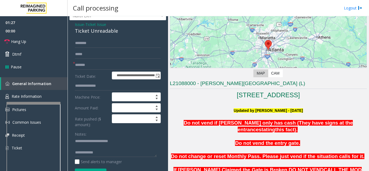
scroll to position [27, 0]
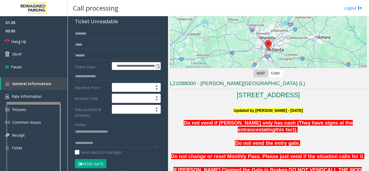
click at [92, 162] on button "Vend Gate" at bounding box center [91, 163] width 32 height 9
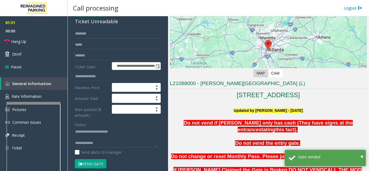
scroll to position [81, 0]
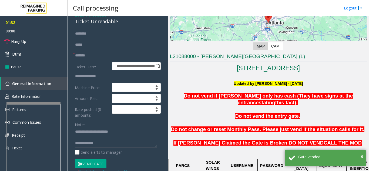
drag, startPoint x: 222, startPoint y: 144, endPoint x: 199, endPoint y: 144, distance: 23.0
click at [199, 146] on p at bounding box center [268, 149] width 197 height 6
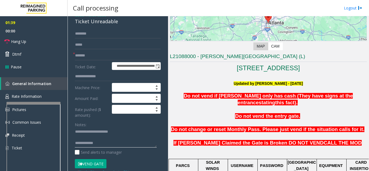
click at [113, 148] on textarea at bounding box center [116, 138] width 82 height 20
click at [36, 43] on link "Hang Up" at bounding box center [34, 41] width 68 height 13
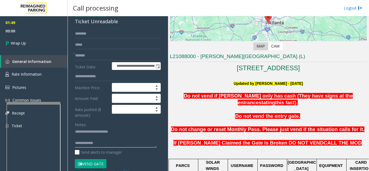
click at [109, 143] on textarea at bounding box center [116, 138] width 82 height 20
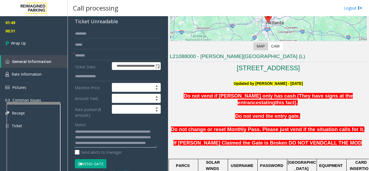
scroll to position [21, 0]
type textarea "**********"
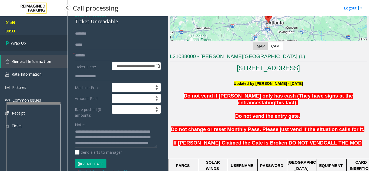
click at [38, 43] on link "Wrap Up" at bounding box center [34, 43] width 68 height 16
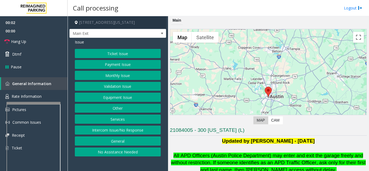
scroll to position [108, 0]
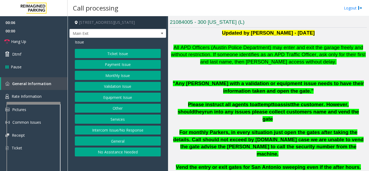
click at [122, 76] on button "Monthly Issue" at bounding box center [118, 75] width 86 height 9
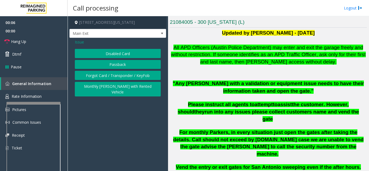
click at [122, 57] on button "Disabled Card" at bounding box center [118, 53] width 86 height 9
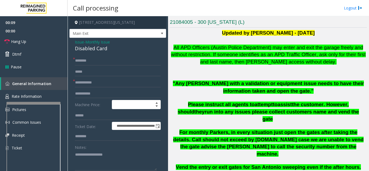
click at [101, 43] on span "Monthly Issue" at bounding box center [97, 42] width 25 height 6
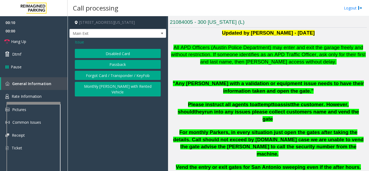
click at [118, 81] on div "Disabled Card Passback Forgot Card / Transponder / KeyFob Monthly Parker with R…" at bounding box center [118, 73] width 86 height 48
click at [114, 90] on button "Monthly Parker with Rented Vehicle" at bounding box center [118, 89] width 86 height 15
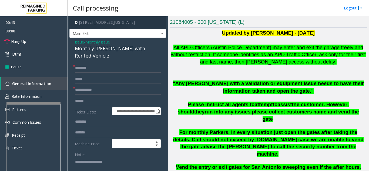
click at [114, 166] on textarea at bounding box center [116, 168] width 82 height 20
paste textarea "**********"
click at [91, 166] on textarea at bounding box center [116, 168] width 82 height 20
click at [101, 51] on div "Monthly Parker with Rented Vehicle" at bounding box center [118, 52] width 86 height 15
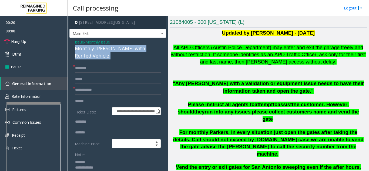
click at [101, 51] on div "Monthly Parker with Rented Vehicle" at bounding box center [118, 52] width 86 height 15
copy div "Monthly Parker with Rented Vehicle"
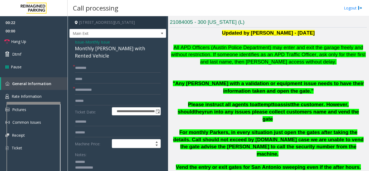
click at [95, 158] on textarea at bounding box center [116, 168] width 82 height 20
paste textarea "**********"
type textarea "**********"
click at [105, 85] on input "text" at bounding box center [118, 89] width 86 height 9
type input "**"
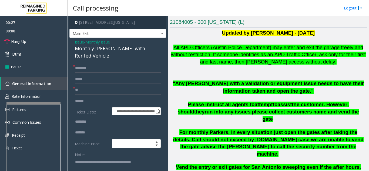
click at [101, 65] on form "**********" at bounding box center [118, 133] width 86 height 140
click at [103, 65] on form "**********" at bounding box center [118, 133] width 86 height 140
click at [127, 63] on input "text" at bounding box center [118, 67] width 86 height 9
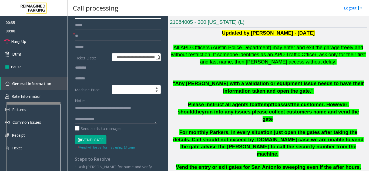
type input "******"
click at [98, 135] on button "Vend Gate" at bounding box center [91, 139] width 32 height 9
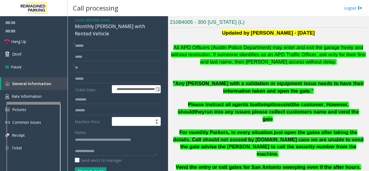
scroll to position [0, 0]
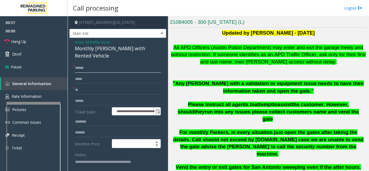
click at [108, 63] on input "******" at bounding box center [118, 67] width 86 height 9
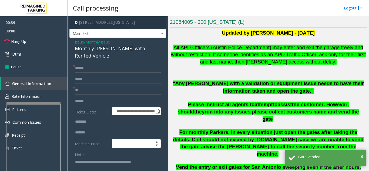
drag, startPoint x: 239, startPoint y: 78, endPoint x: 235, endPoint y: 83, distance: 6.5
drag, startPoint x: 235, startPoint y: 83, endPoint x: 219, endPoint y: 92, distance: 18.4
click at [219, 92] on p ""Any parker with a validation or equipment issue needs to have their informatio…" at bounding box center [268, 87] width 197 height 15
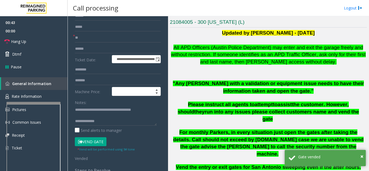
scroll to position [81, 0]
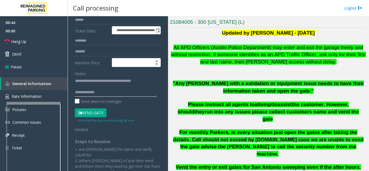
click at [123, 84] on textarea at bounding box center [116, 86] width 82 height 20
drag, startPoint x: 94, startPoint y: 84, endPoint x: 97, endPoint y: 85, distance: 2.7
click at [97, 85] on textarea at bounding box center [116, 86] width 82 height 20
click at [112, 85] on textarea at bounding box center [116, 86] width 82 height 20
paste textarea "**********"
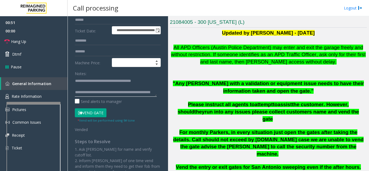
scroll to position [15, 0]
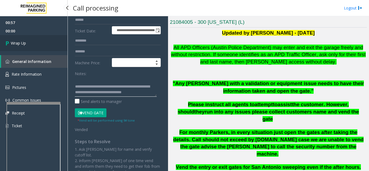
type textarea "**********"
click at [31, 38] on link "Wrap Up" at bounding box center [34, 43] width 68 height 16
